Goal: Information Seeking & Learning: Learn about a topic

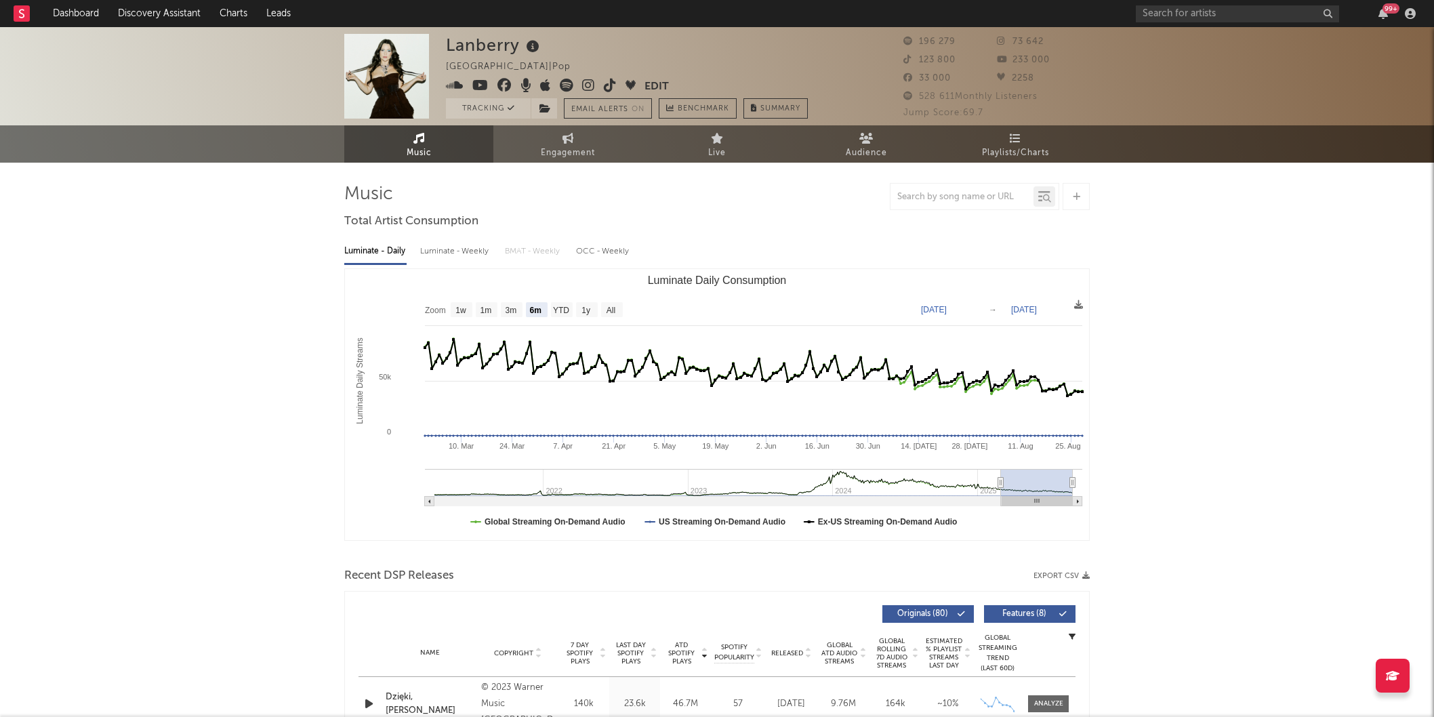
select select "6m"
click at [82, 9] on link "Dashboard" at bounding box center [75, 13] width 65 height 27
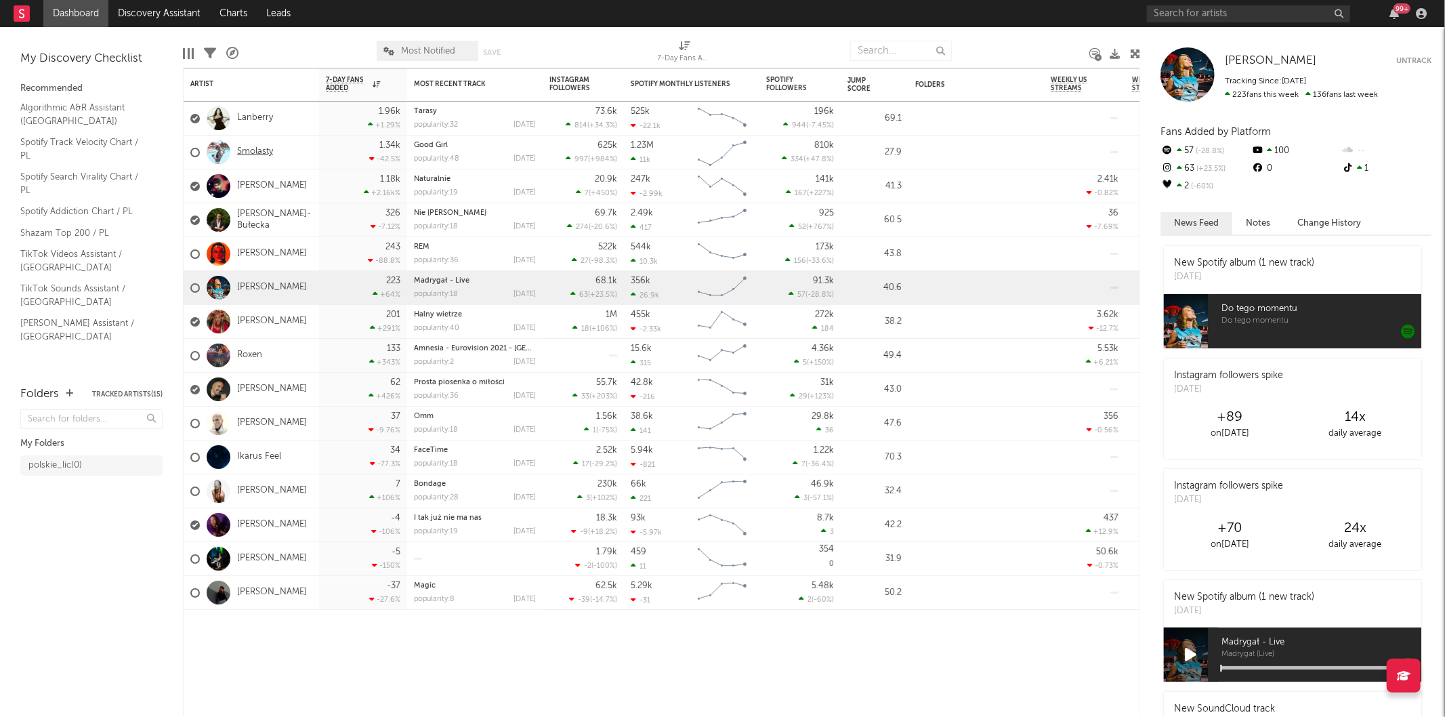
click at [261, 152] on link "Smolasty" at bounding box center [255, 152] width 36 height 12
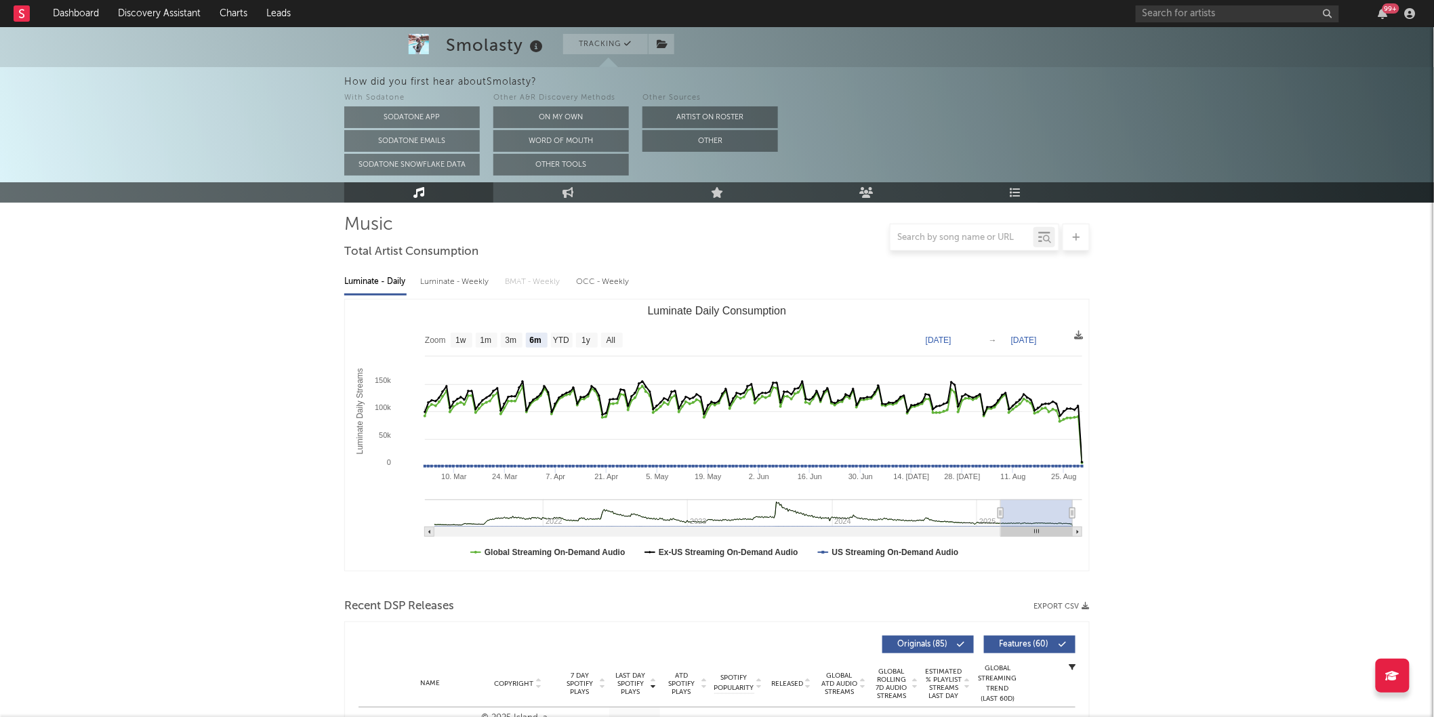
scroll to position [90, 0]
click at [489, 337] on text "1m" at bounding box center [486, 341] width 12 height 9
select select "1m"
type input "[DATE]"
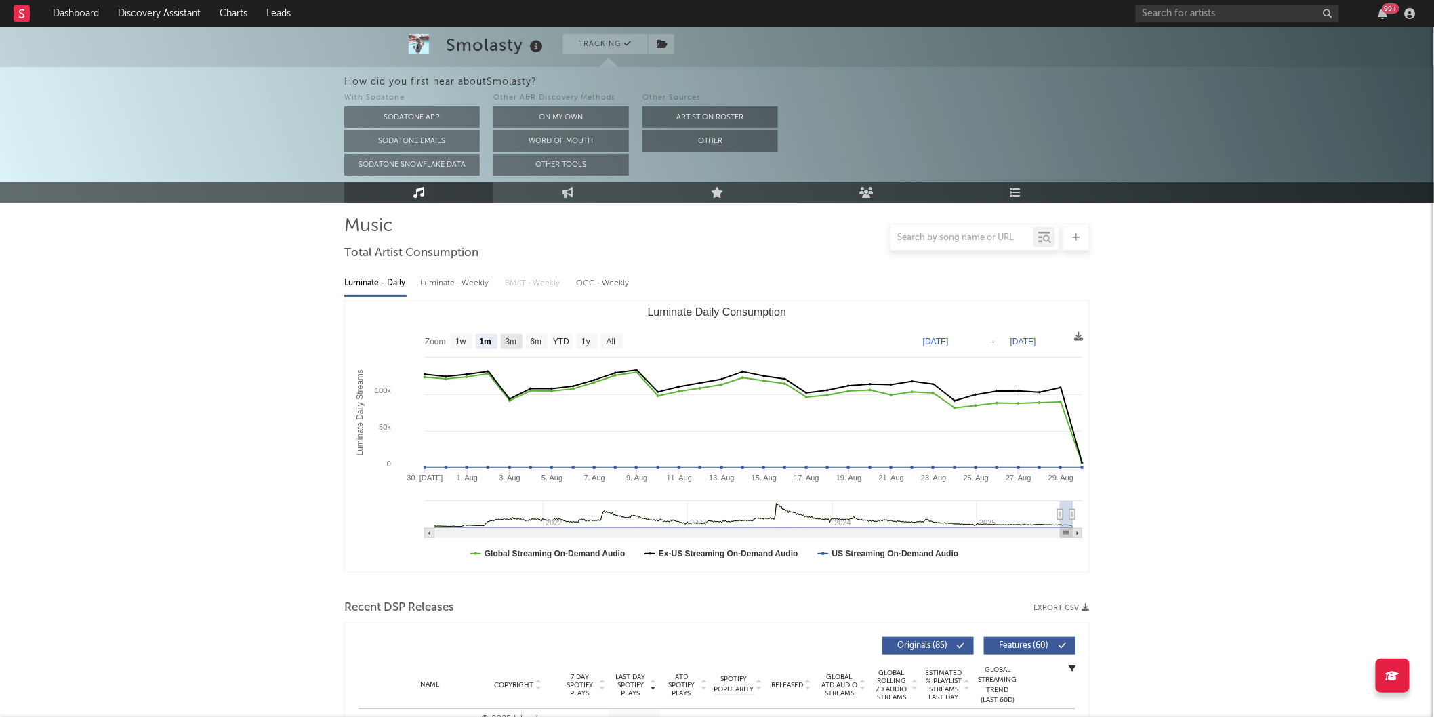
click at [512, 339] on text "3m" at bounding box center [511, 341] width 12 height 9
select select "3m"
type input "[DATE]"
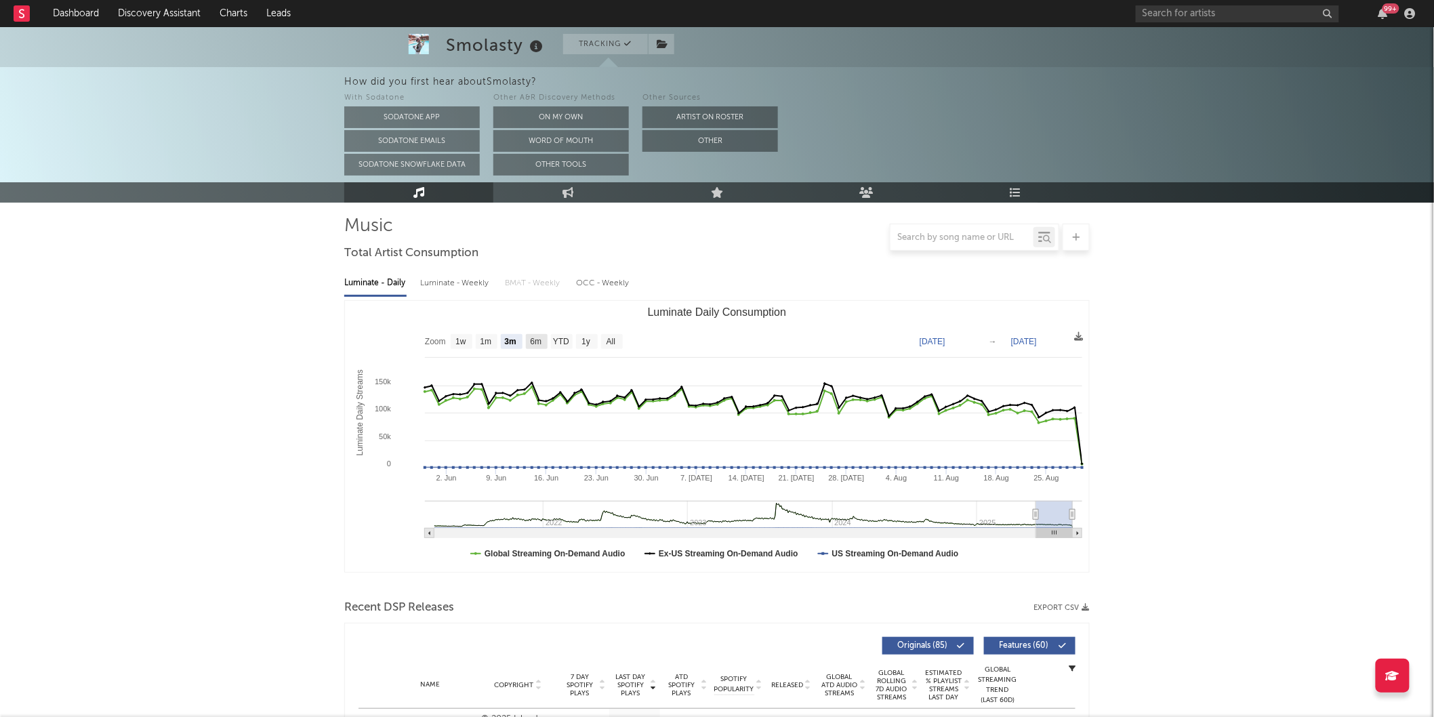
click at [537, 341] on text "6m" at bounding box center [536, 341] width 12 height 9
select select "6m"
type input "[DATE]"
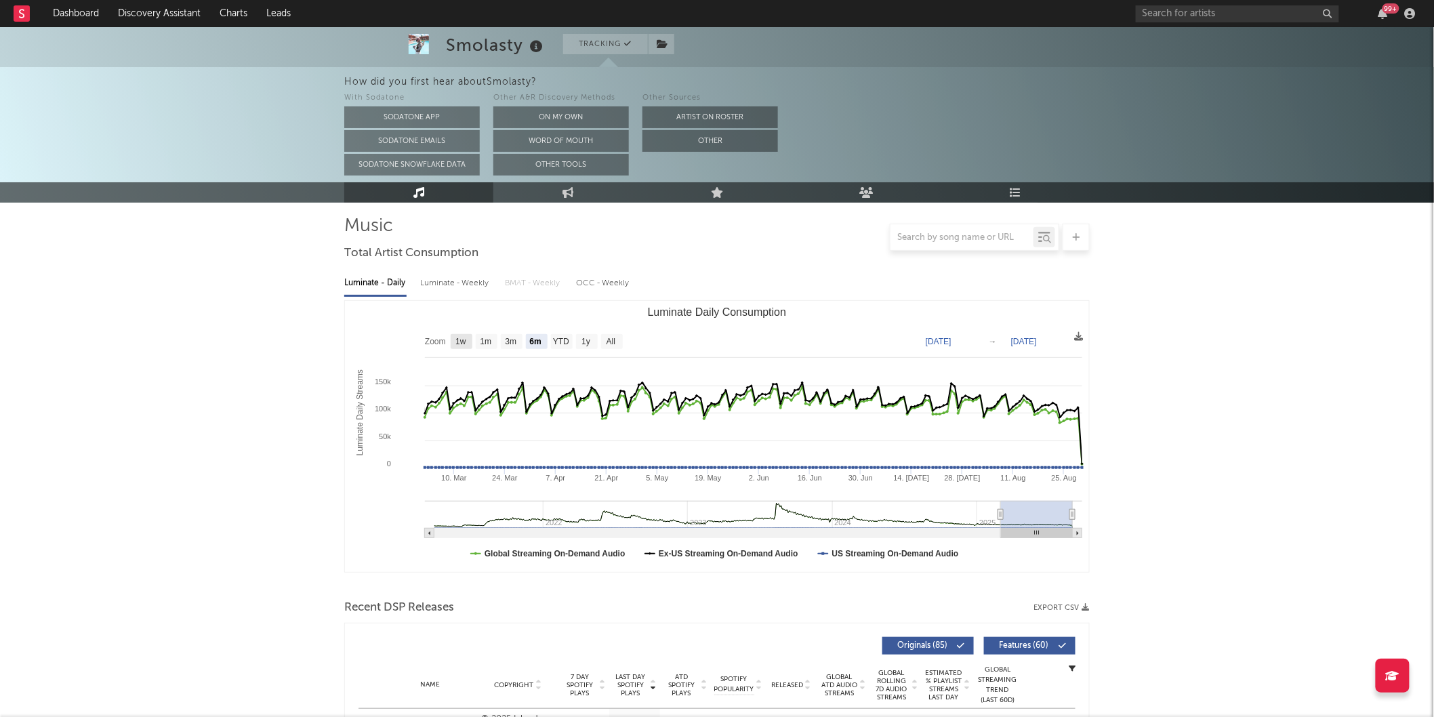
click at [464, 341] on text "1w" at bounding box center [460, 341] width 11 height 9
select select "1w"
type input "[DATE]"
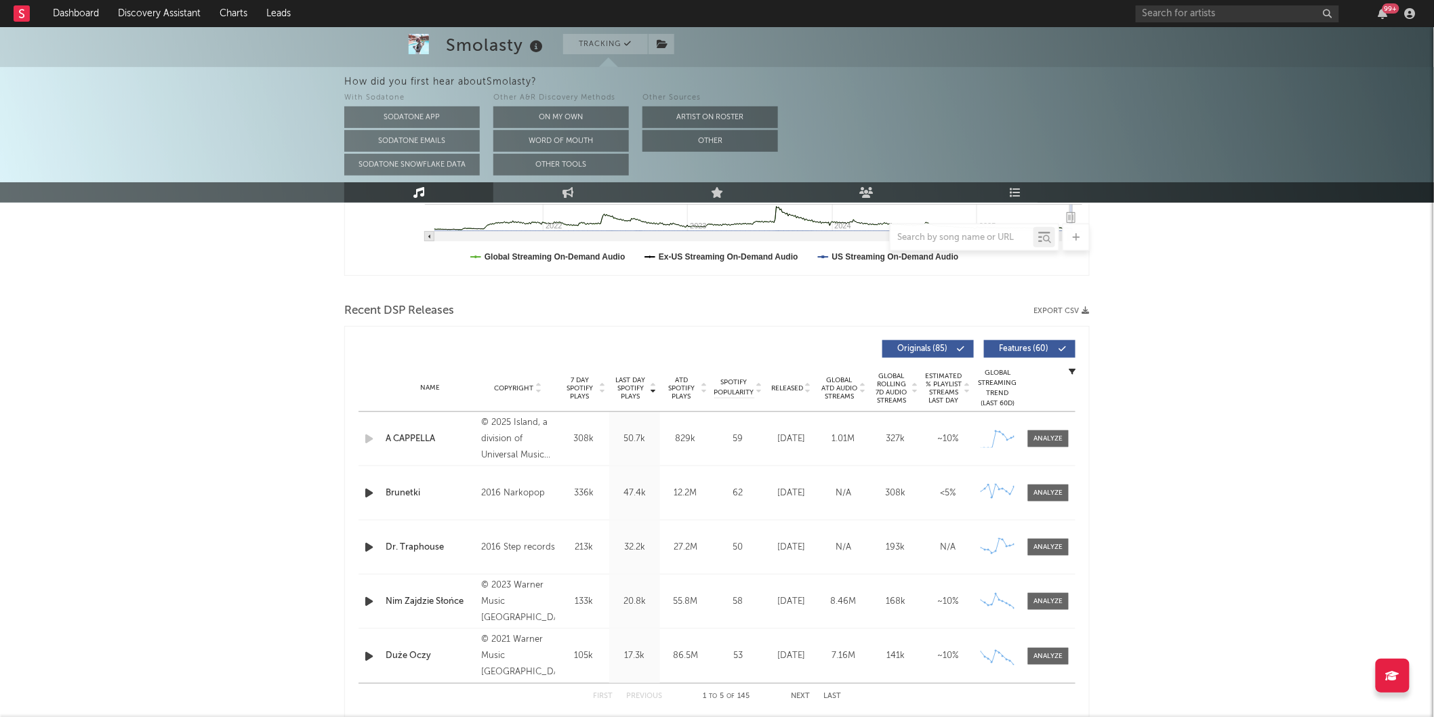
scroll to position [388, 0]
click at [703, 388] on icon at bounding box center [703, 389] width 7 height 5
click at [705, 376] on div at bounding box center [703, 387] width 8 height 24
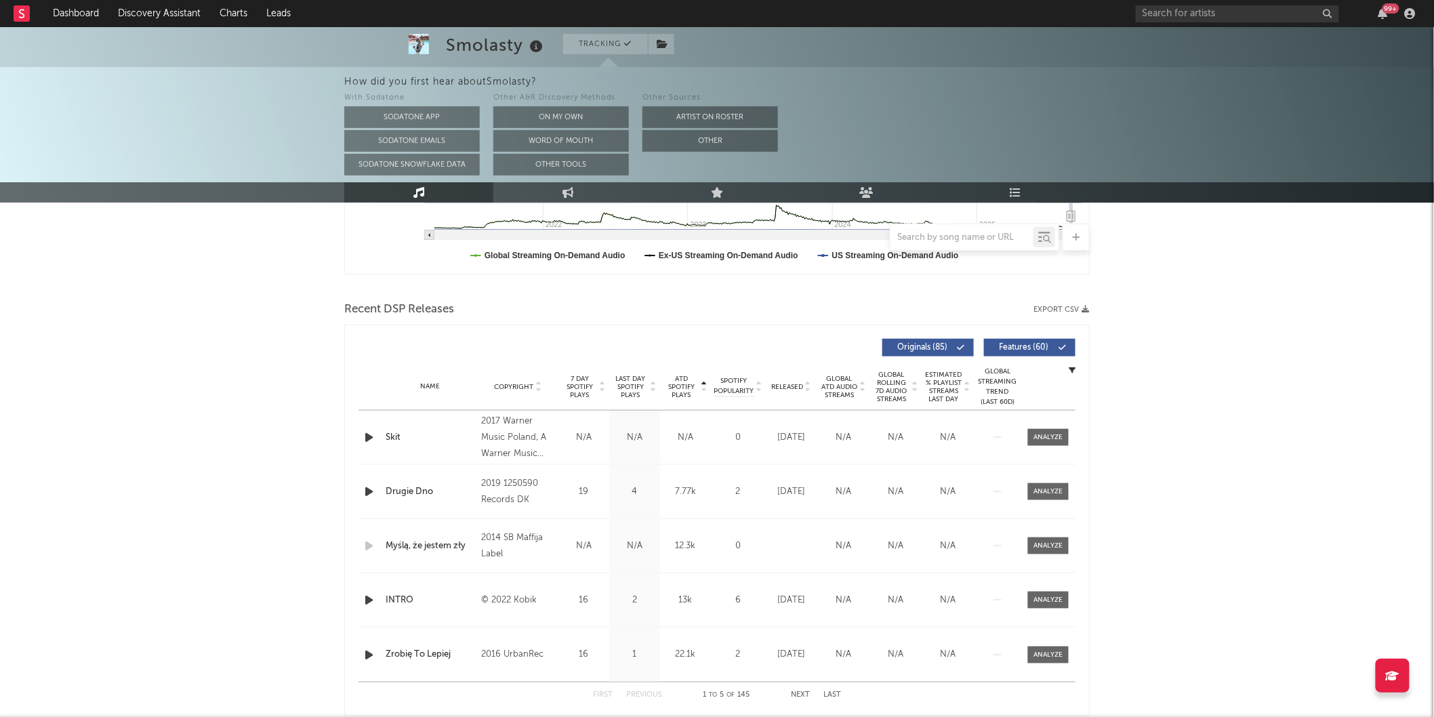
click at [703, 388] on icon at bounding box center [703, 389] width 7 height 5
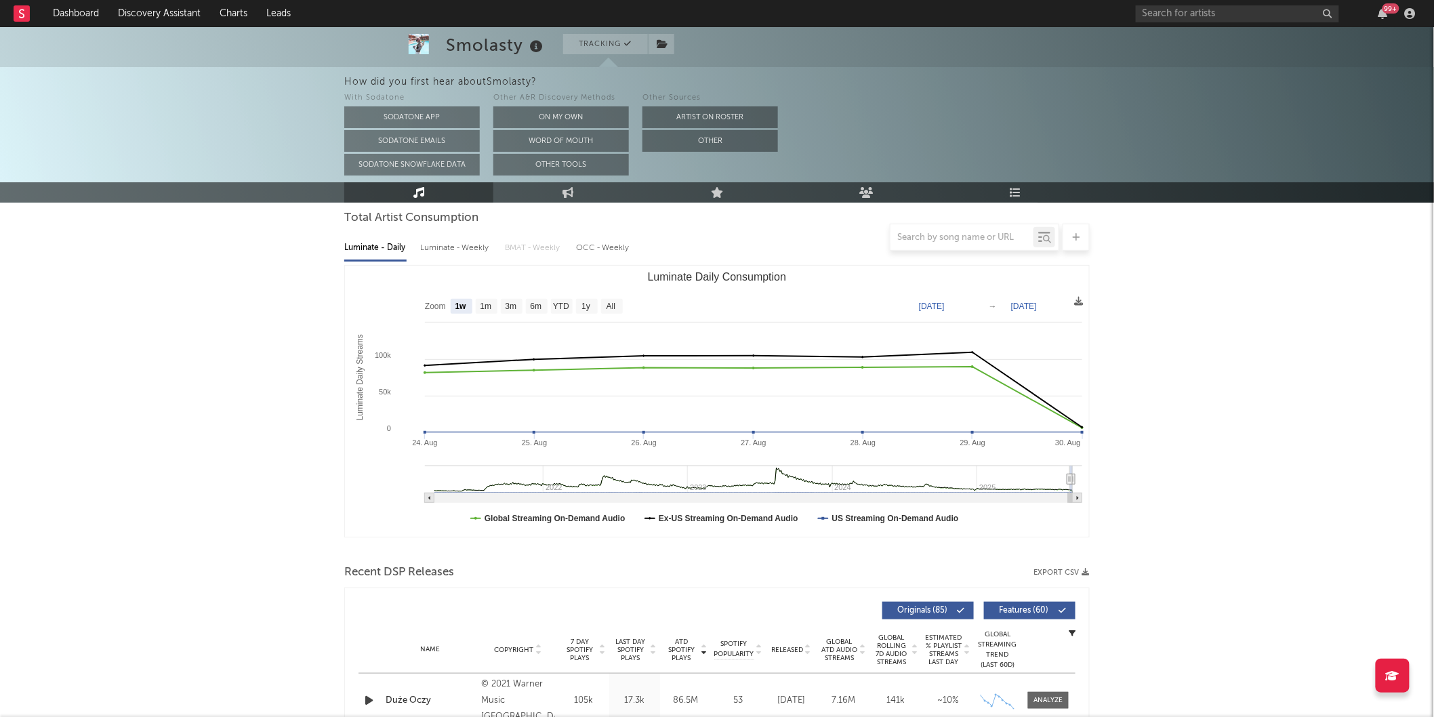
scroll to position [28, 0]
